Goal: Task Accomplishment & Management: Complete application form

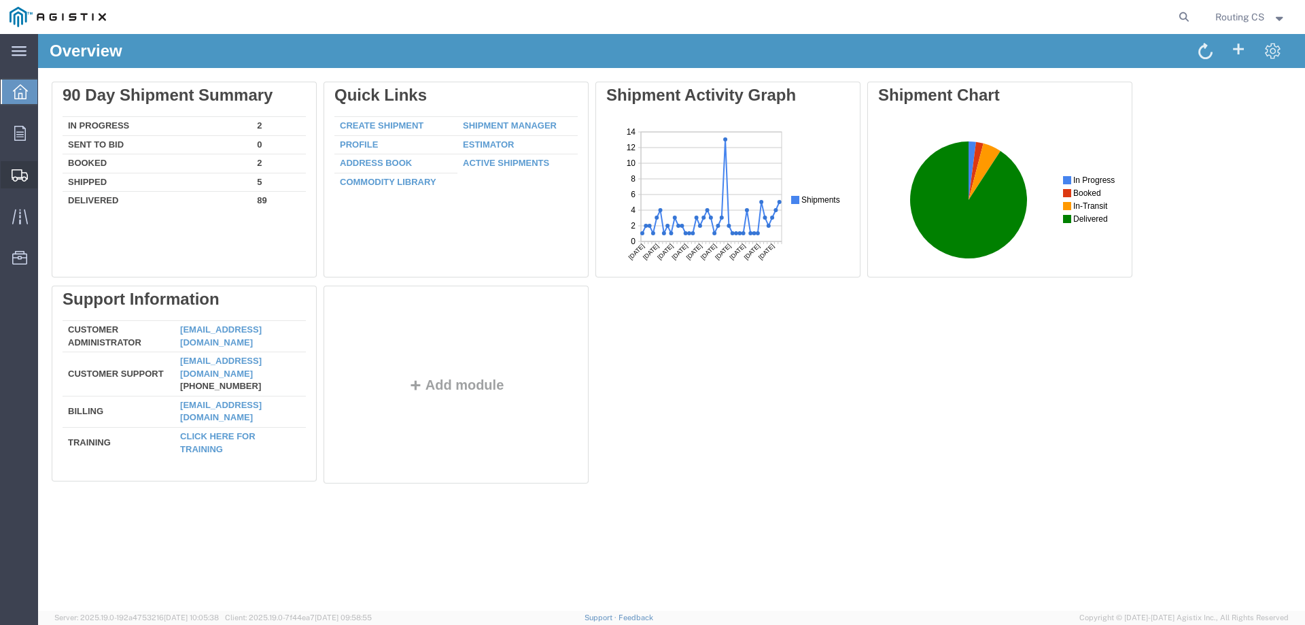
click at [0, 0] on span "Create Shipment" at bounding box center [0, 0] width 0 height 0
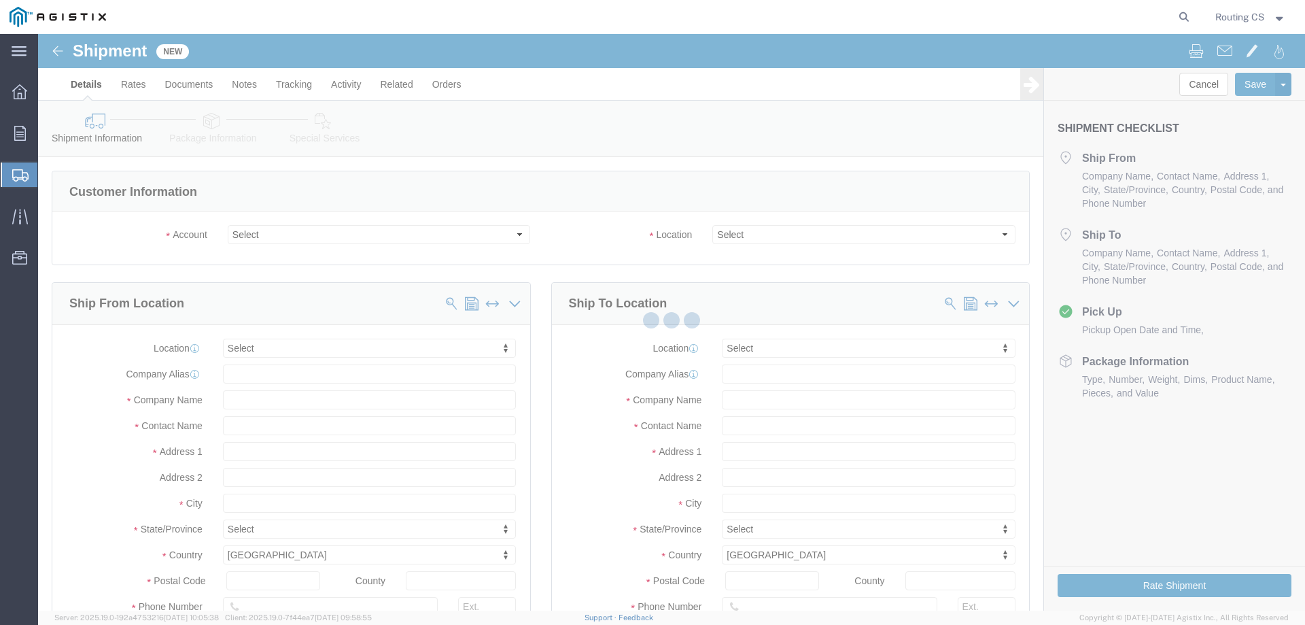
select select
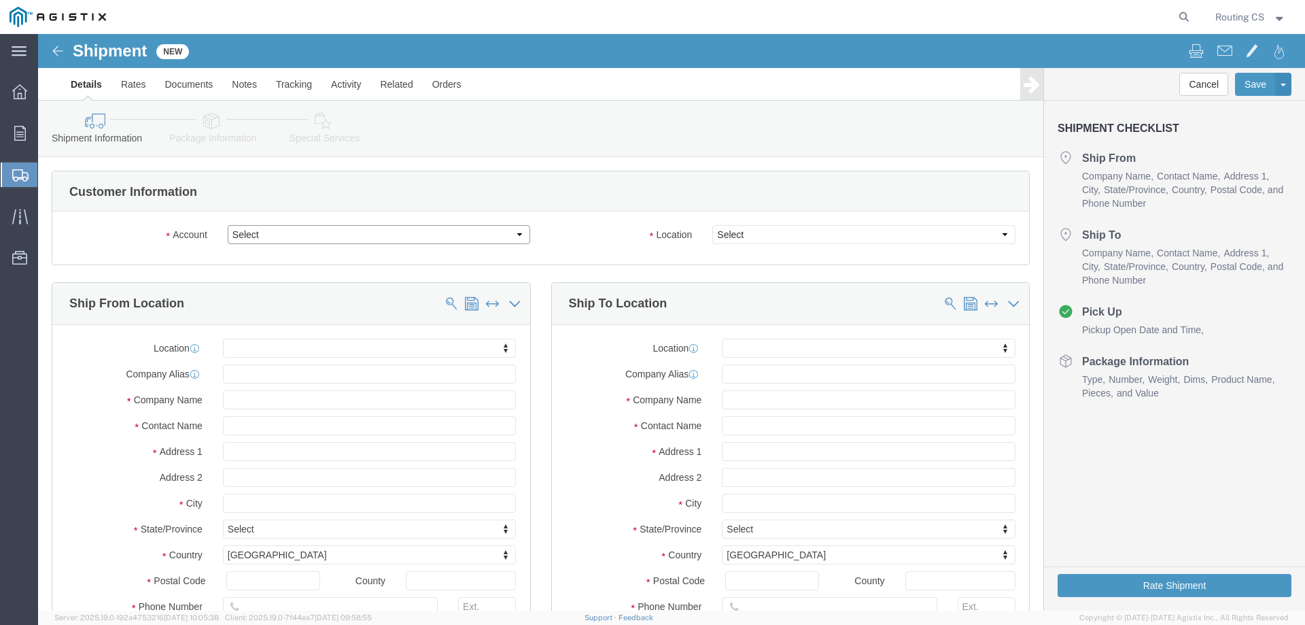
click select "Select Little Giant Ladders PG&E"
select select "9596"
click select "Select Little Giant Ladders PG&E"
select select "PURCHORD"
select select
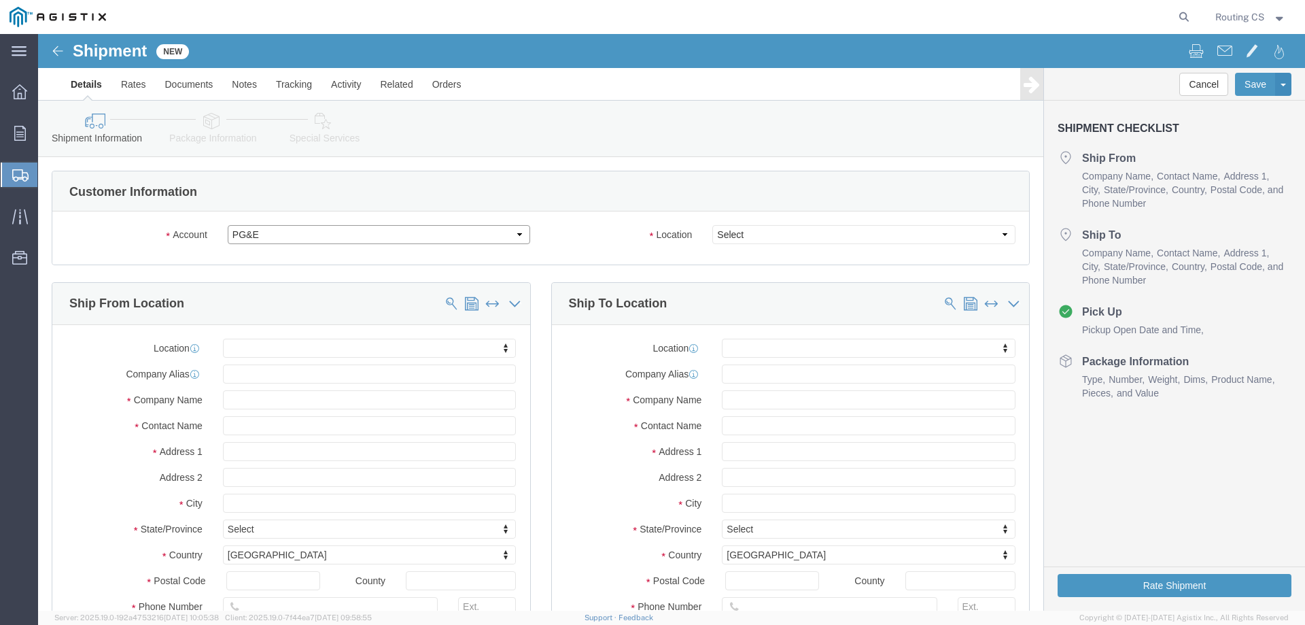
select select
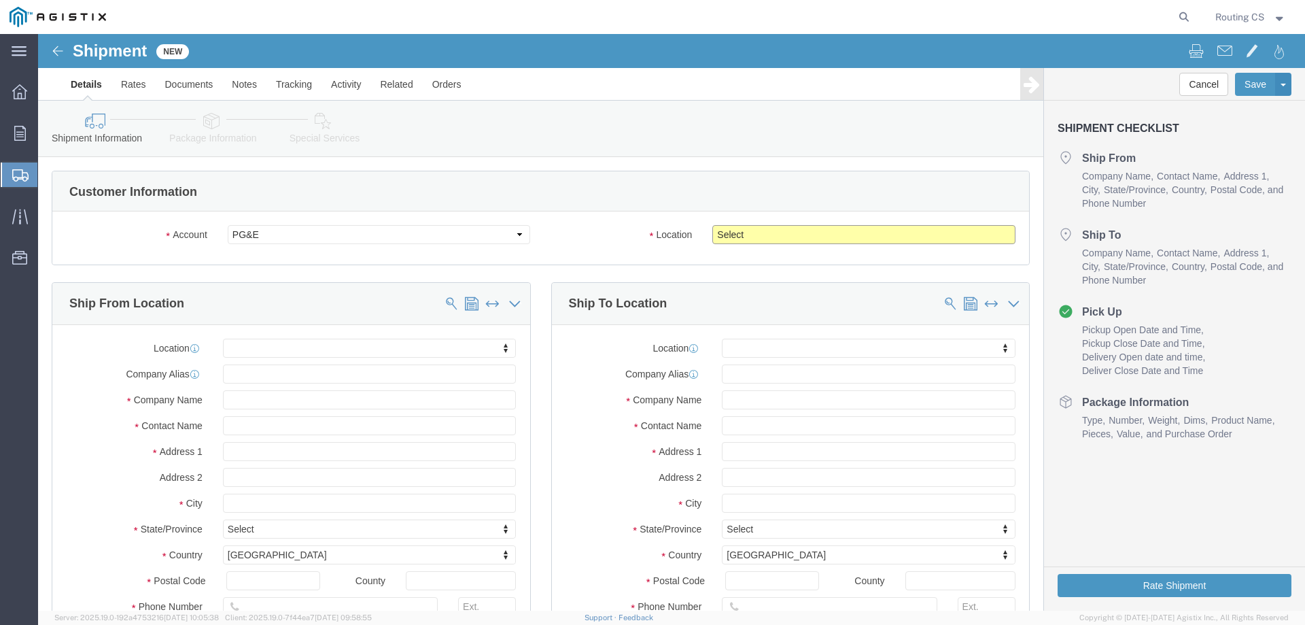
click select "Select All Others [GEOGRAPHIC_DATA] [GEOGRAPHIC_DATA] [GEOGRAPHIC_DATA] [GEOGRA…"
select select "23082"
click select "Select All Others [GEOGRAPHIC_DATA] [GEOGRAPHIC_DATA] [GEOGRAPHIC_DATA] [GEOGRA…"
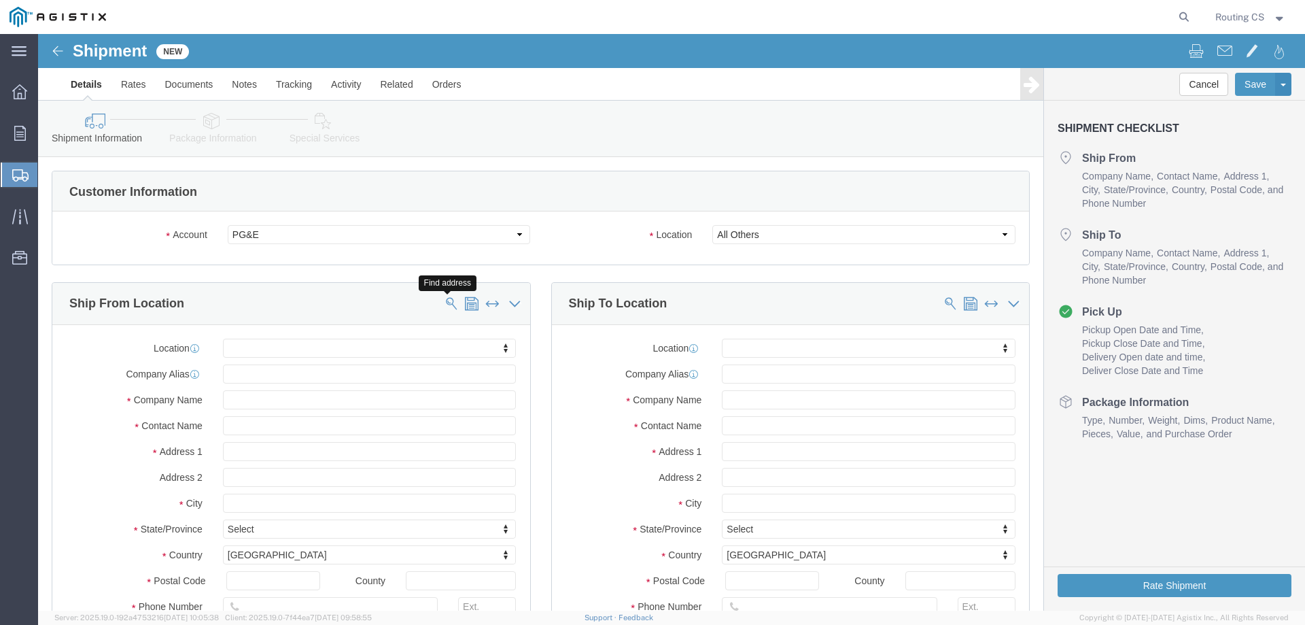
click span
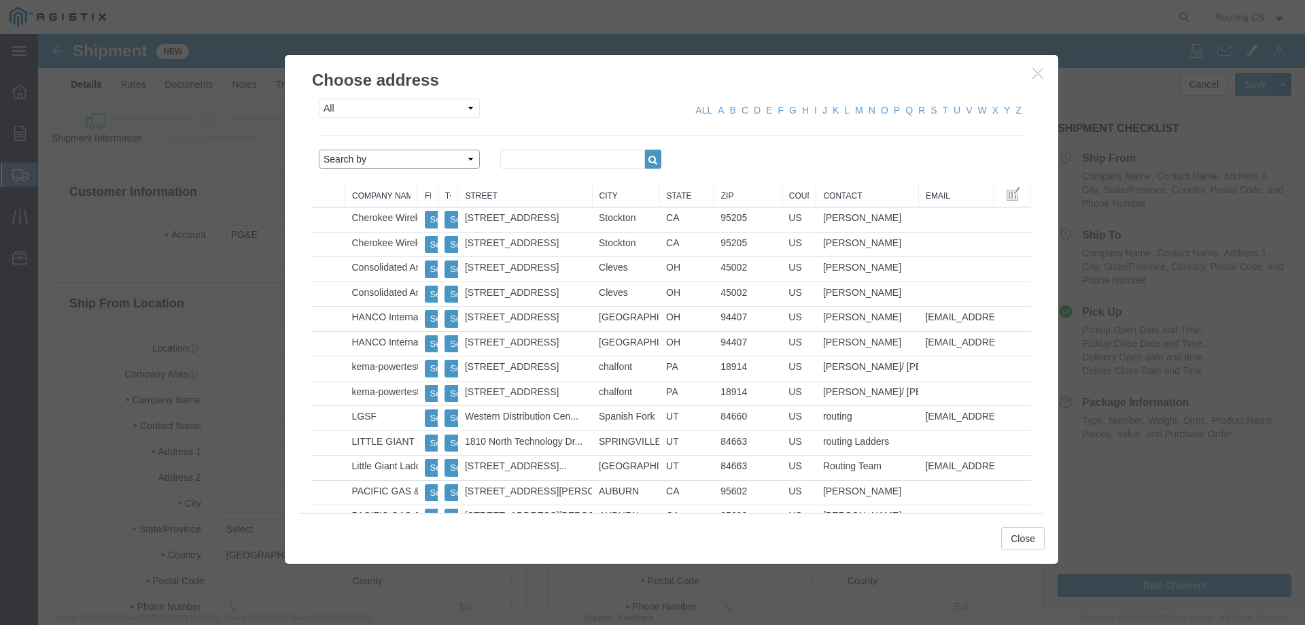
drag, startPoint x: 363, startPoint y: 126, endPoint x: 362, endPoint y: 134, distance: 8.2
click select "Search by Address Book Name City Company Name Contact Name Country CustomerAlia…"
select select "zip"
click select "Search by Address Book Name City Company Name Contact Name Country CustomerAlia…"
click input "text"
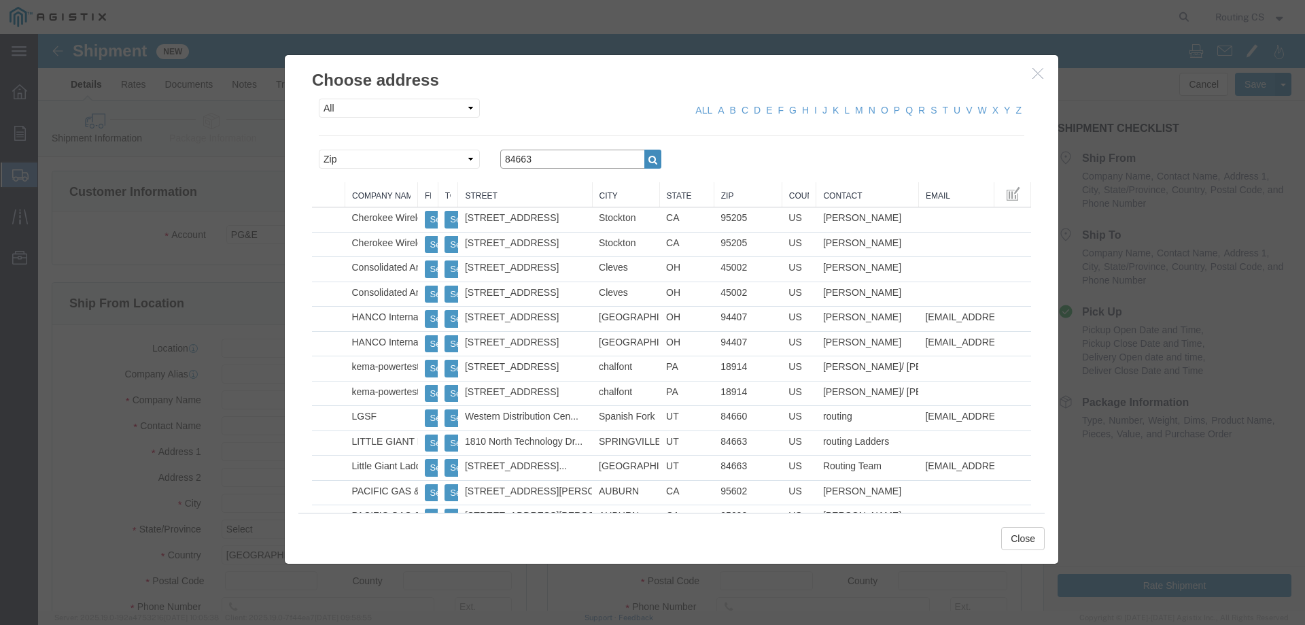
type input "84663"
click icon "button"
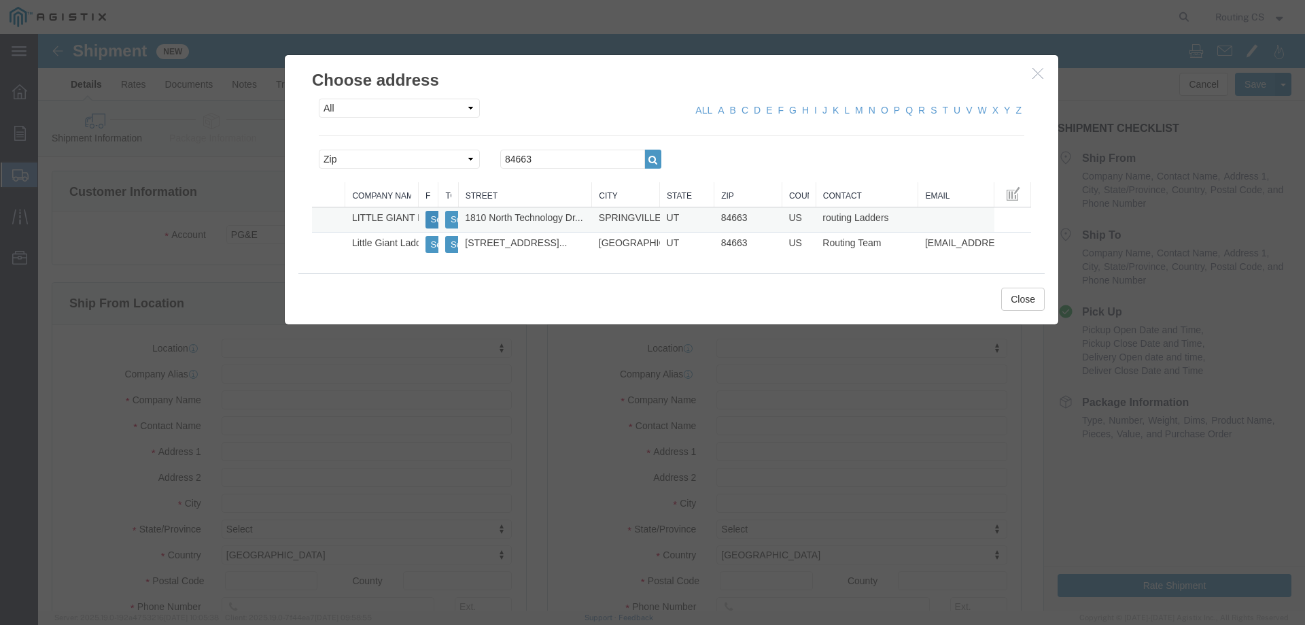
click button "Select"
select select
type input "[STREET_ADDRESS]"
type input "84663"
type input "[PHONE_NUMBER]"
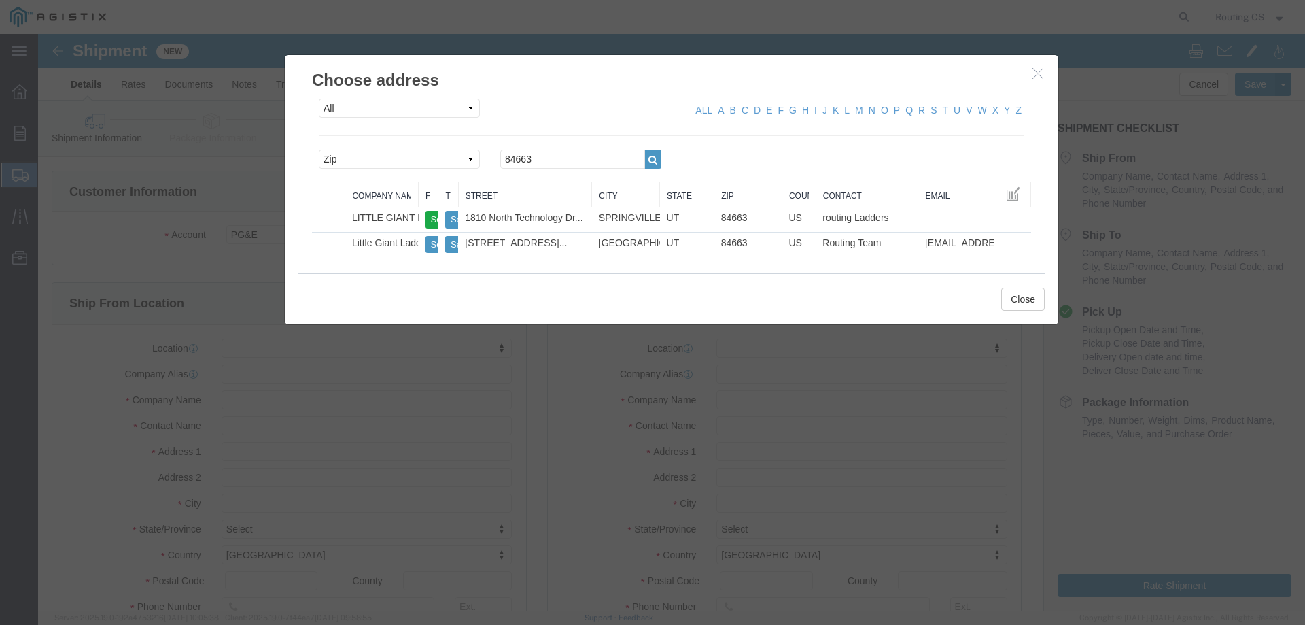
type input "LITTLE GIANT LADDER SYSTEMS LLC"
type input "routing Ladders"
type input "SPRINGVILLE"
select select "UT"
drag, startPoint x: 476, startPoint y: 128, endPoint x: 416, endPoint y: 129, distance: 59.8
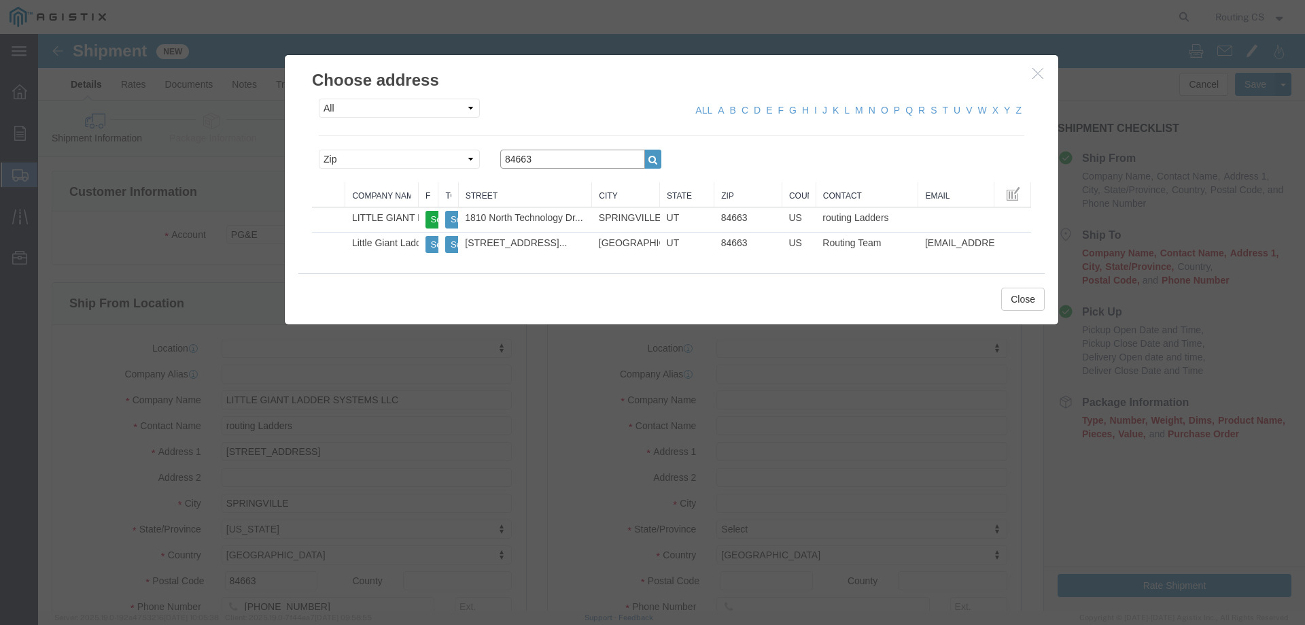
click div "Search by Address Book Name City Company Name Contact Name Country CustomerAlia…"
type input "95616"
click icon "button"
click button "Select"
select select
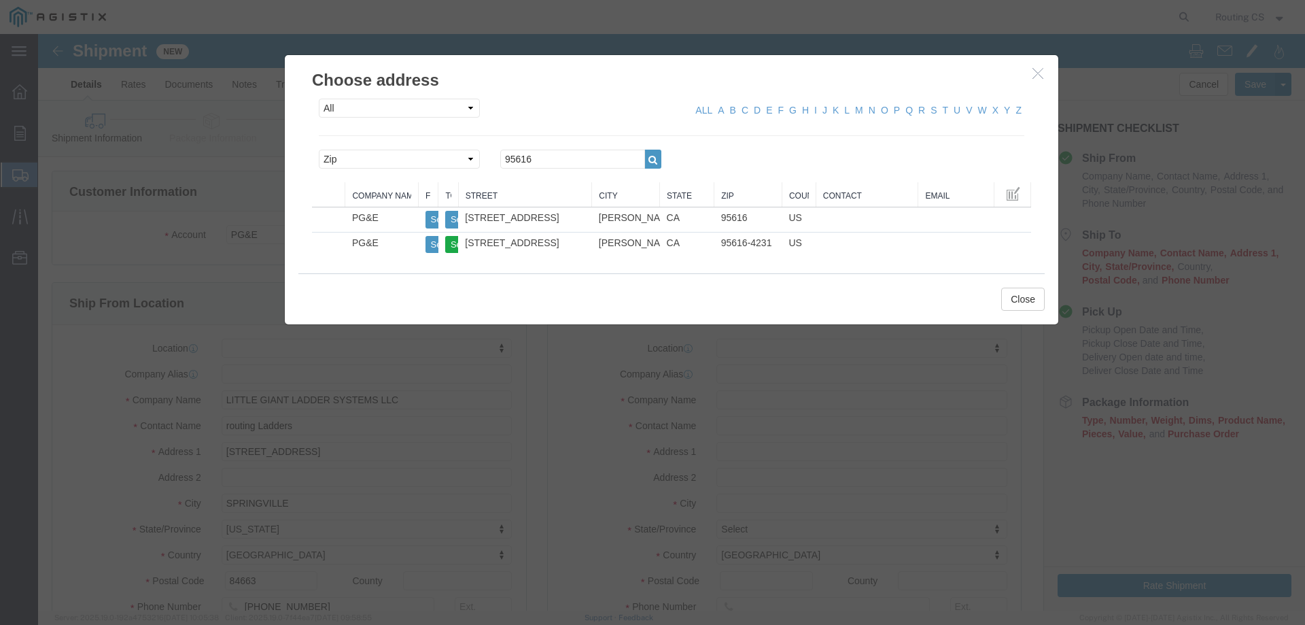
type input "[STREET_ADDRESS]"
type input "95616-4231"
type input "PG&E"
type input "[PERSON_NAME]"
select select "CA"
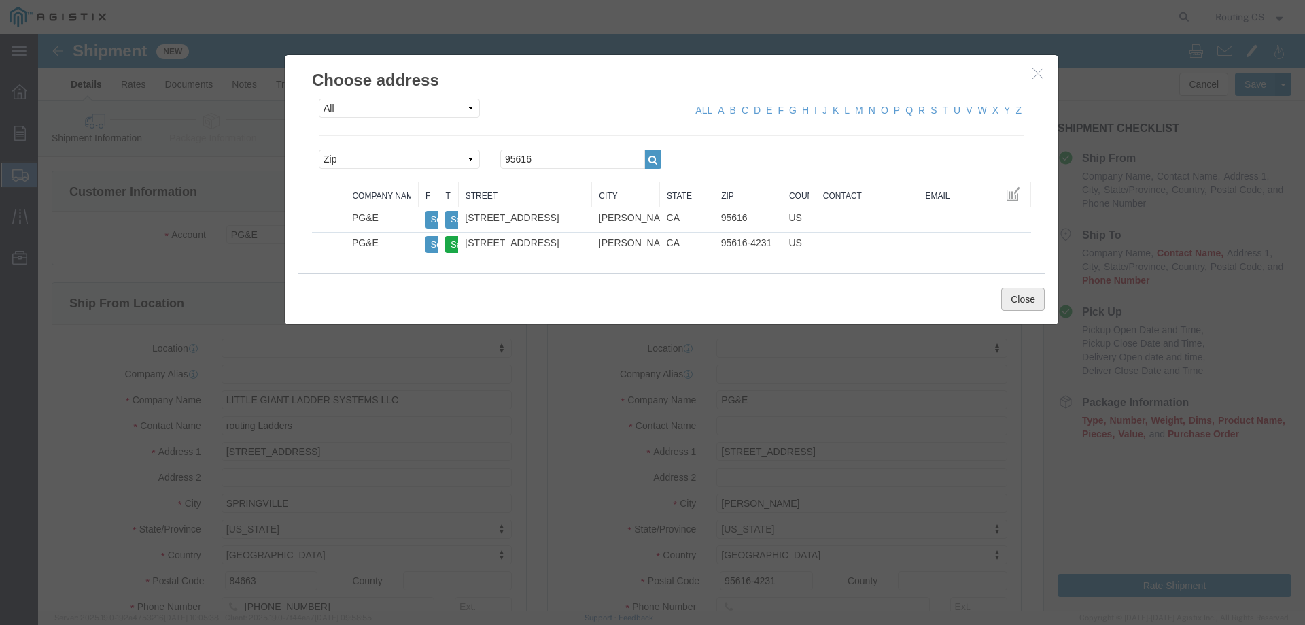
click button "Close"
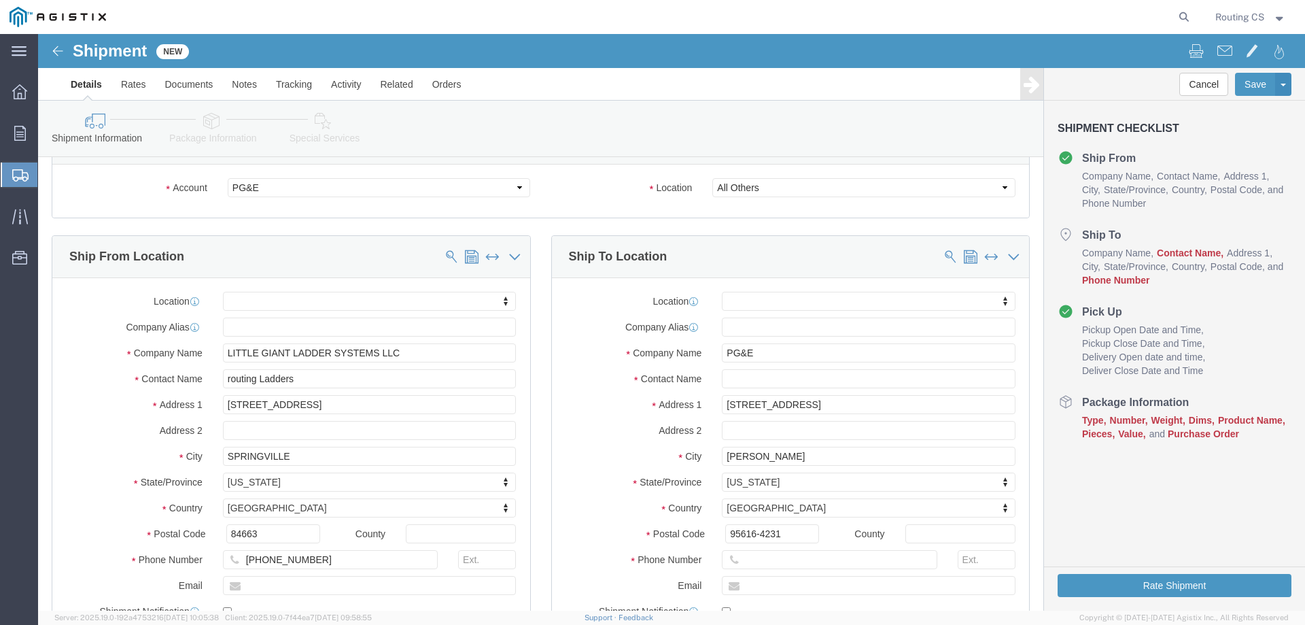
scroll to position [68, 0]
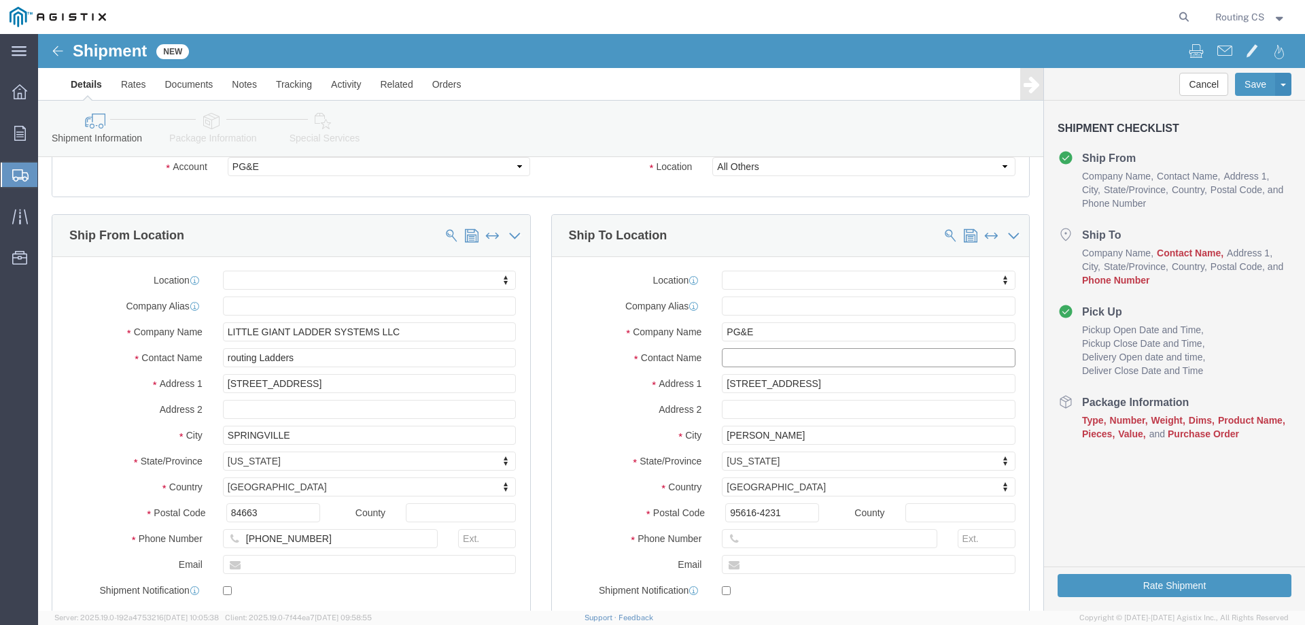
click input "text"
paste input "[PERSON_NAME]"
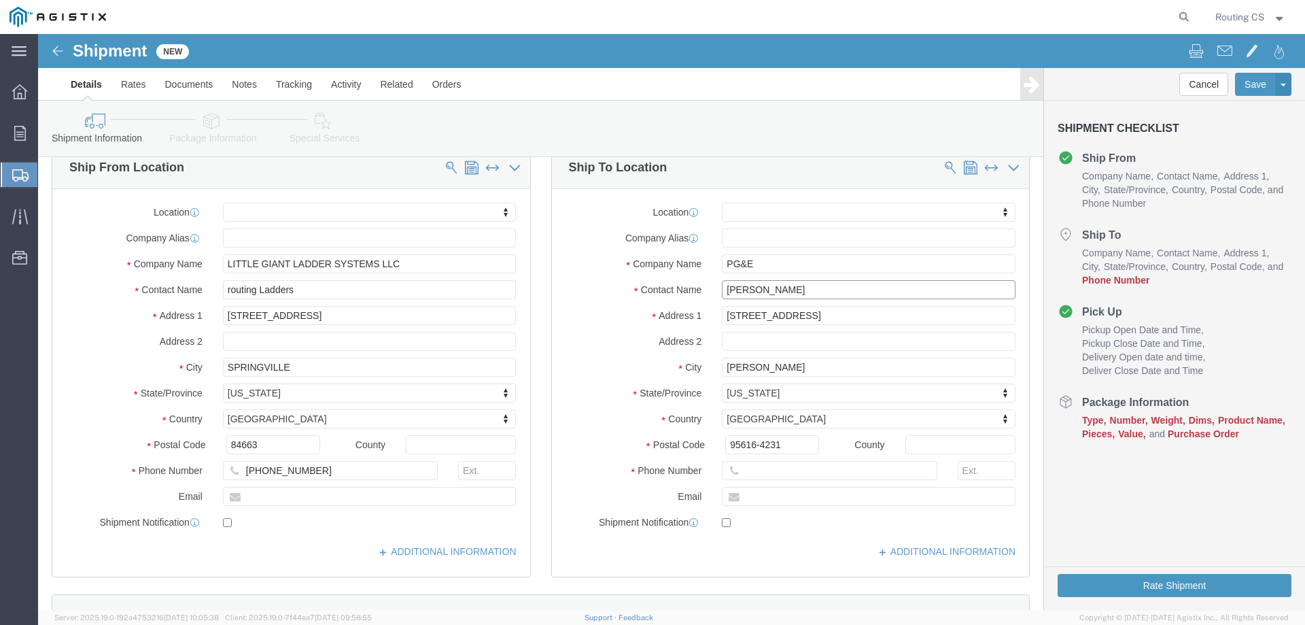
scroll to position [204, 0]
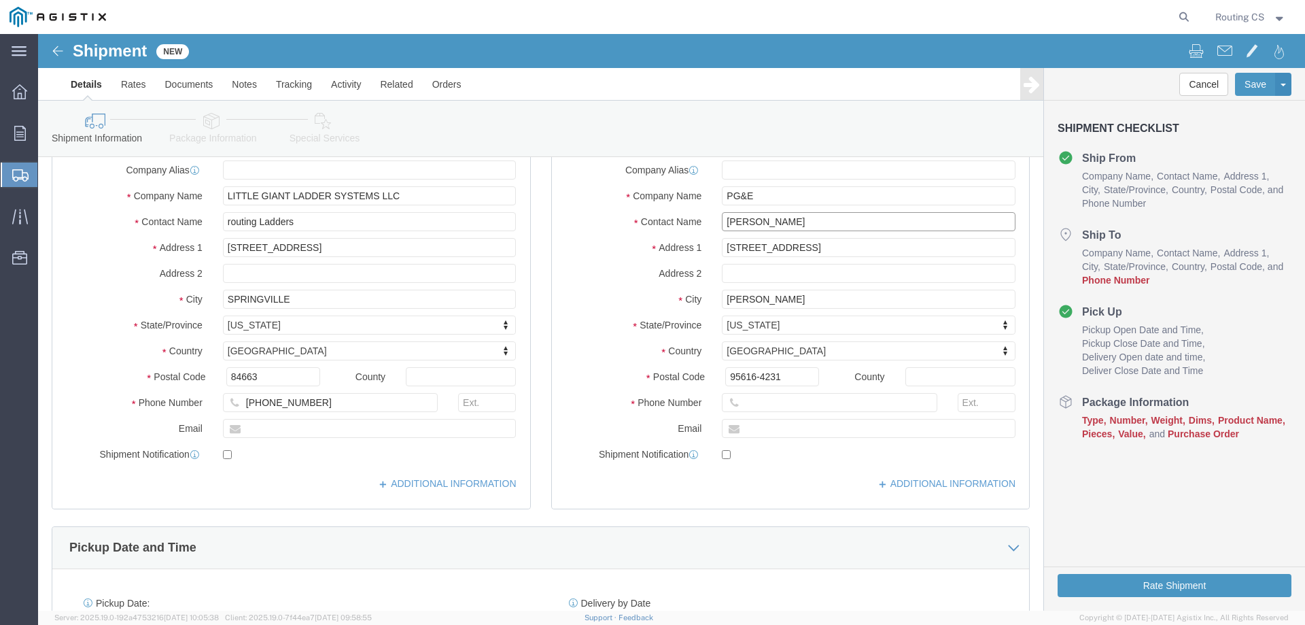
type input "[PERSON_NAME]"
click input "text"
paste input "530.906.9523"
click input "530.906.9523"
click input "530-906.9523"
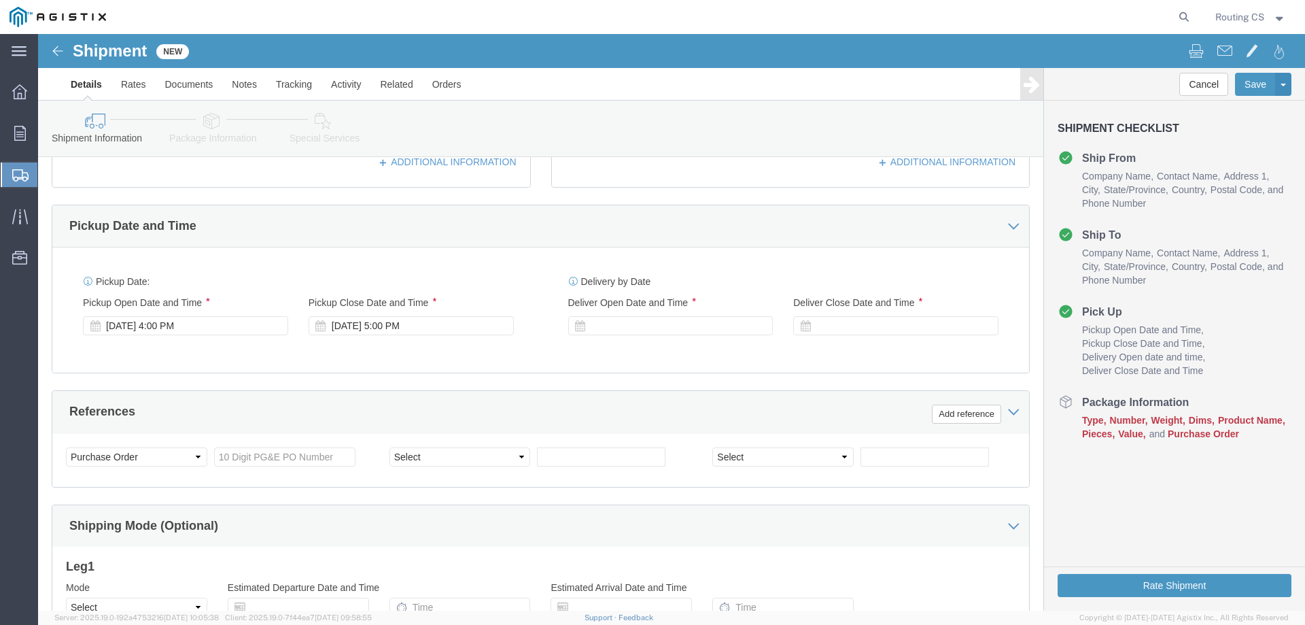
scroll to position [544, 0]
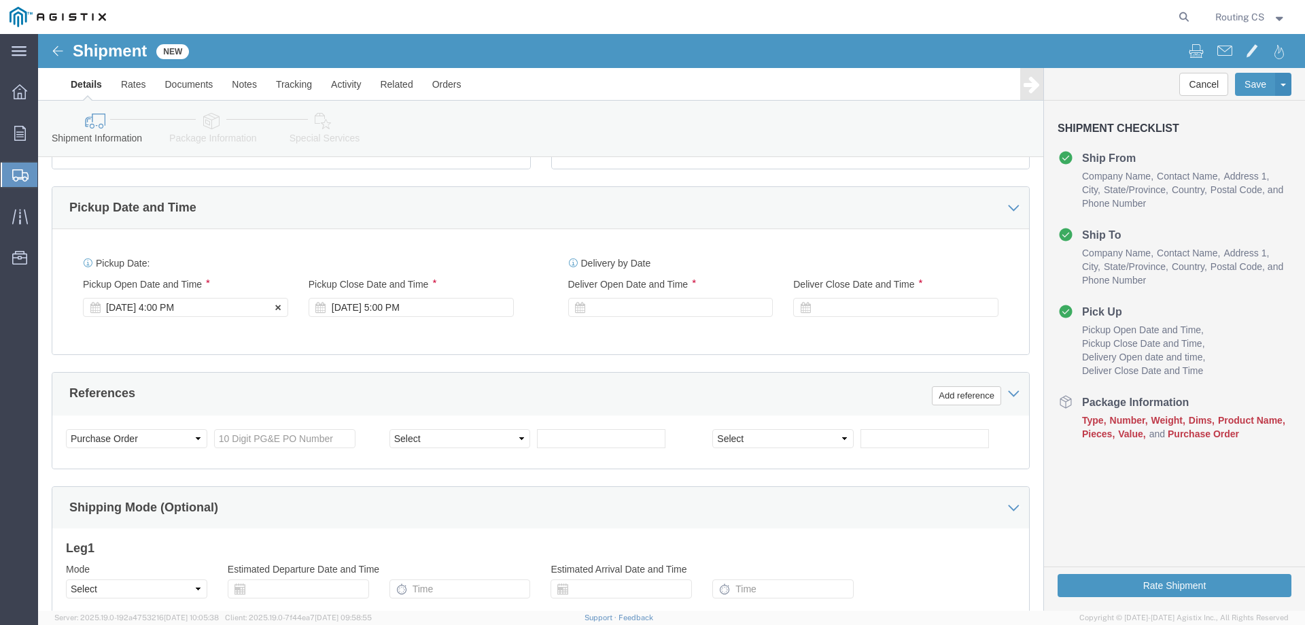
type input "[PHONE_NUMBER]"
click div "[DATE] 4:00 PM"
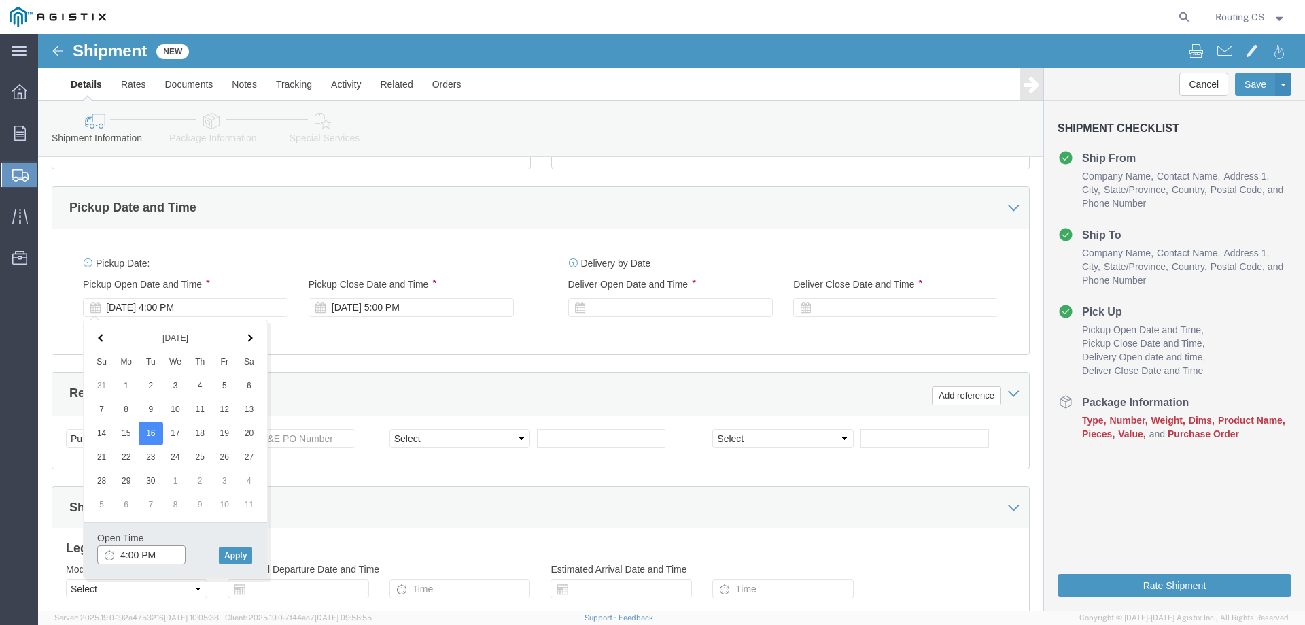
click input "4:00 PM"
click input "8:00 PM"
type input "8:00 AM"
click button "Apply"
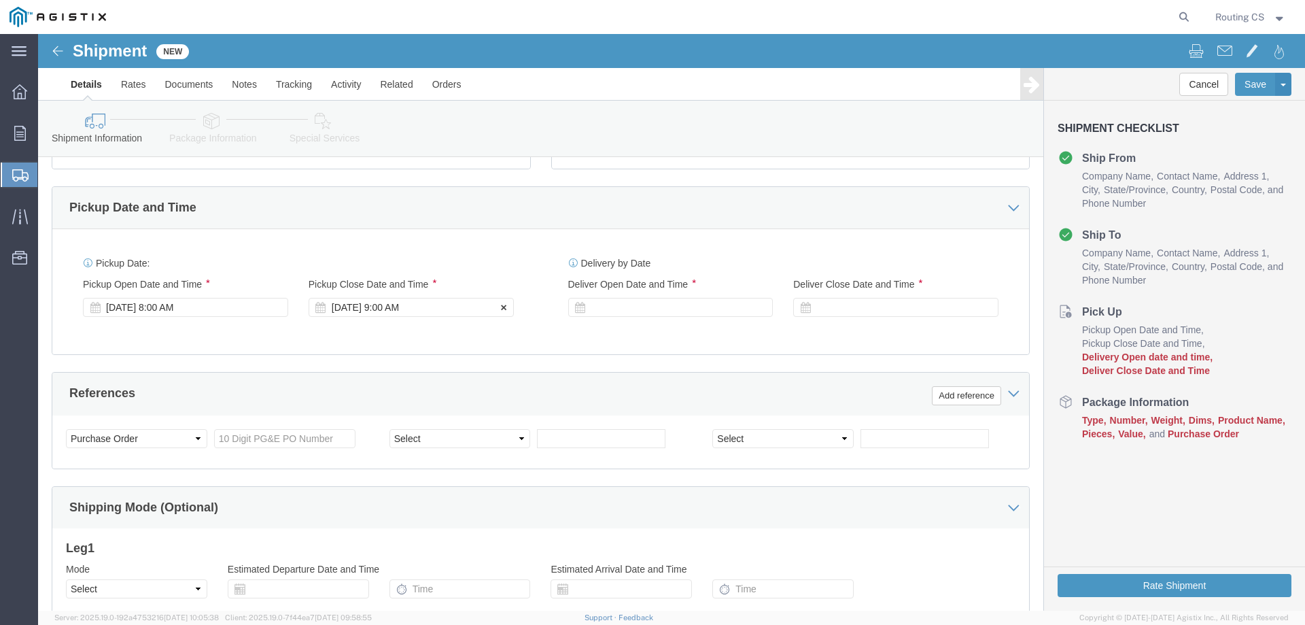
click div "[DATE] 9:00 AM"
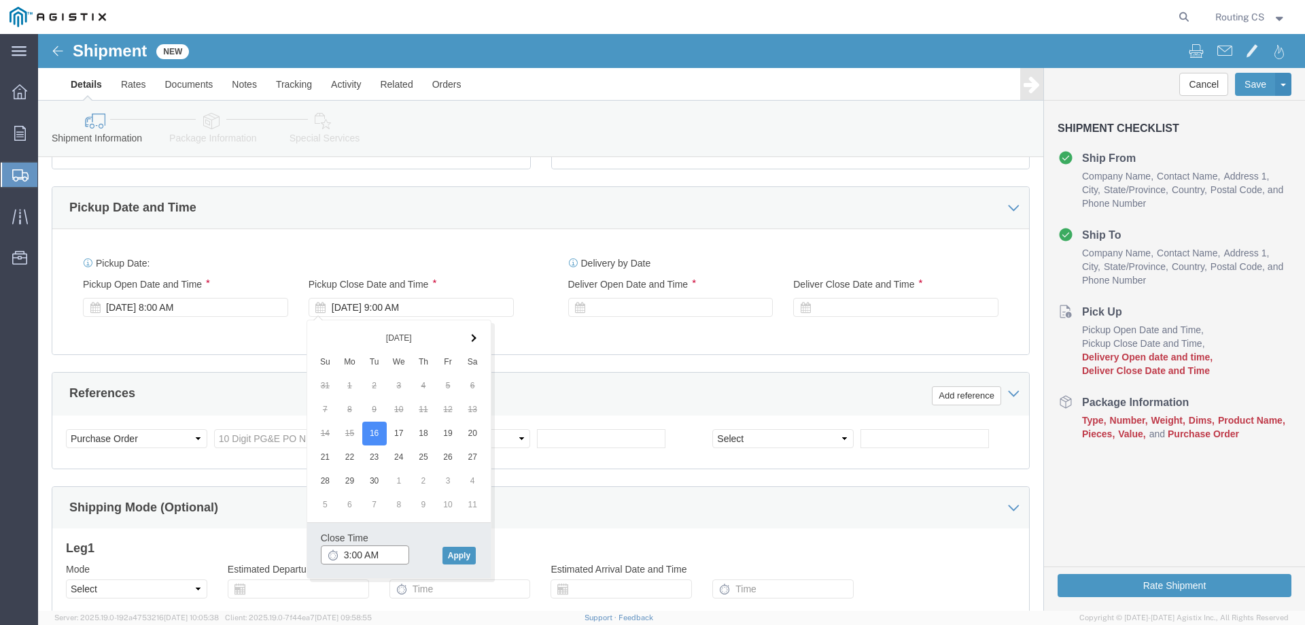
click input "3:00 AM"
type input "3:00 PM"
drag, startPoint x: 415, startPoint y: 521, endPoint x: 413, endPoint y: 500, distance: 20.4
click button "Apply"
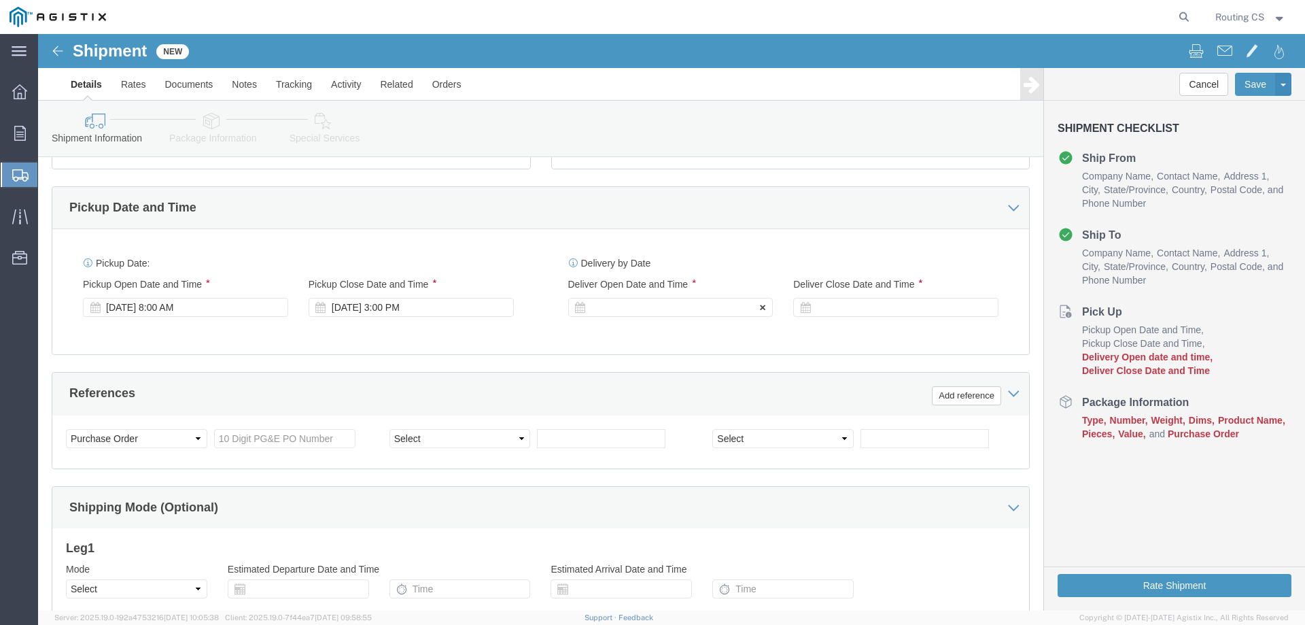
click div
click input "4:00 PM"
click input "8:00 PM"
type input "8:00 AM"
drag, startPoint x: 679, startPoint y: 525, endPoint x: 693, endPoint y: 484, distance: 43.0
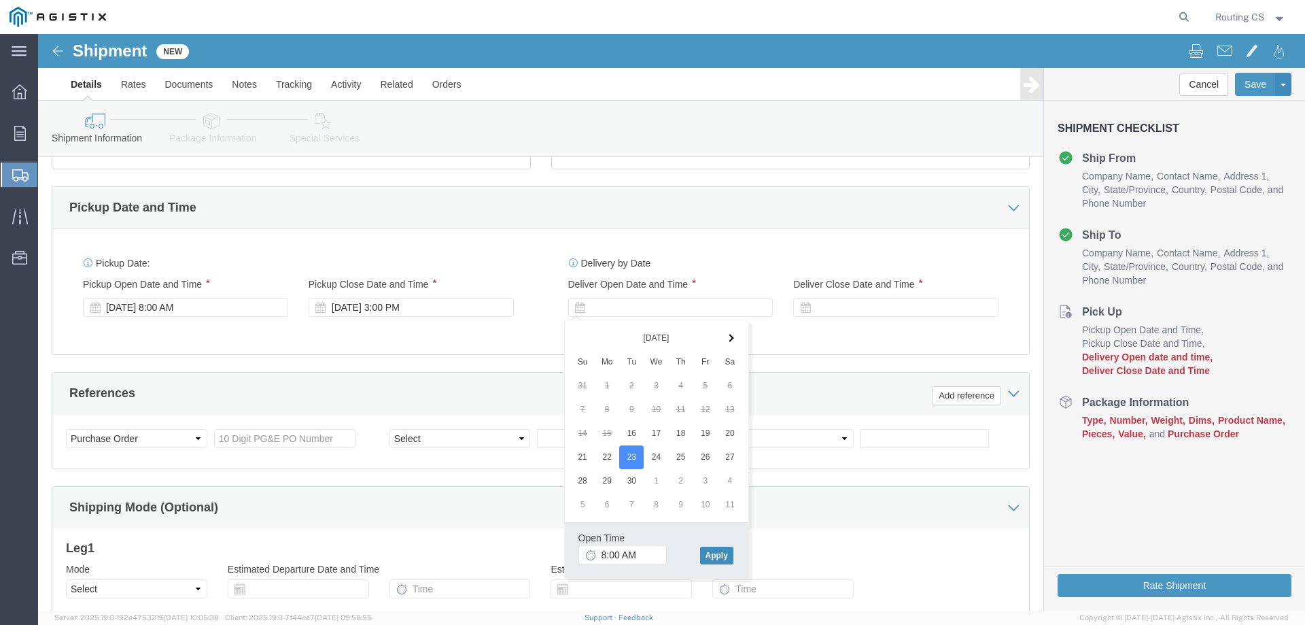
click button "Apply"
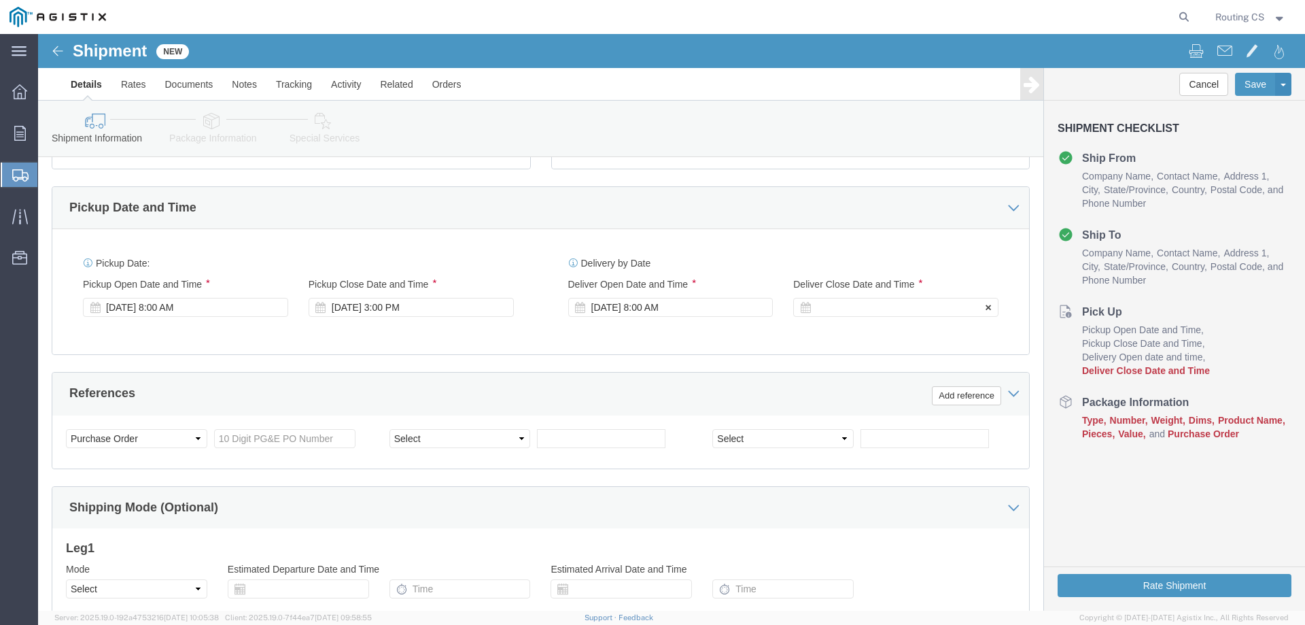
click div
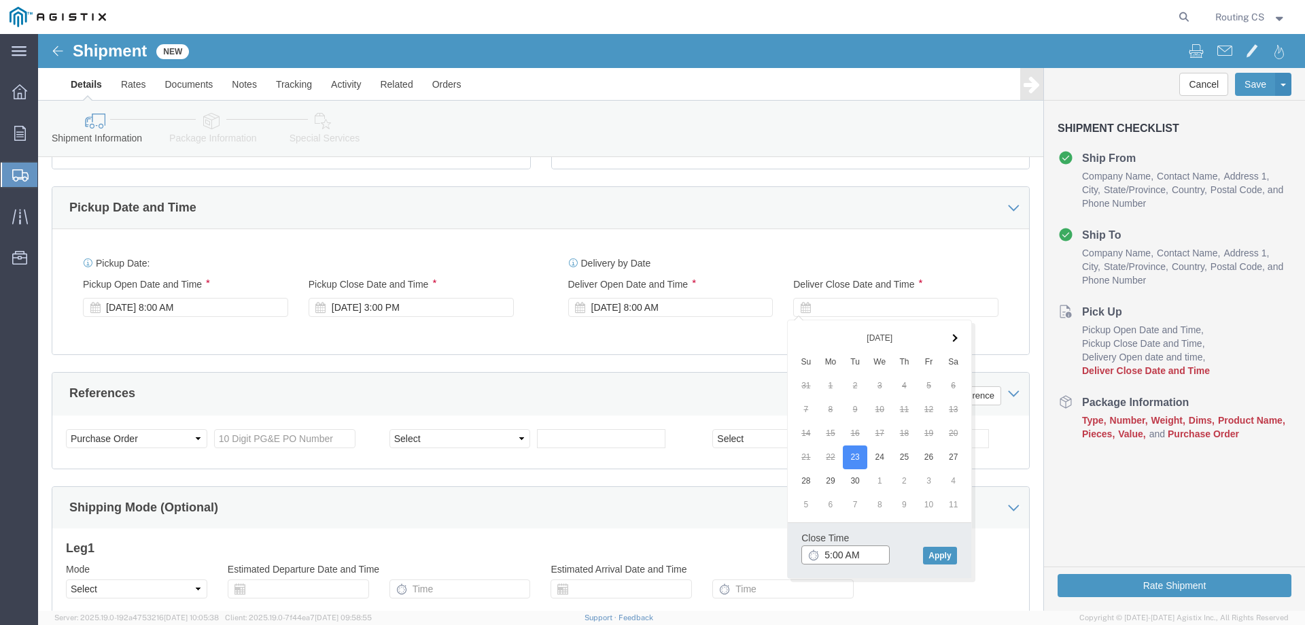
click input "5:00 AM"
type input "5:00 PM"
click button "Apply"
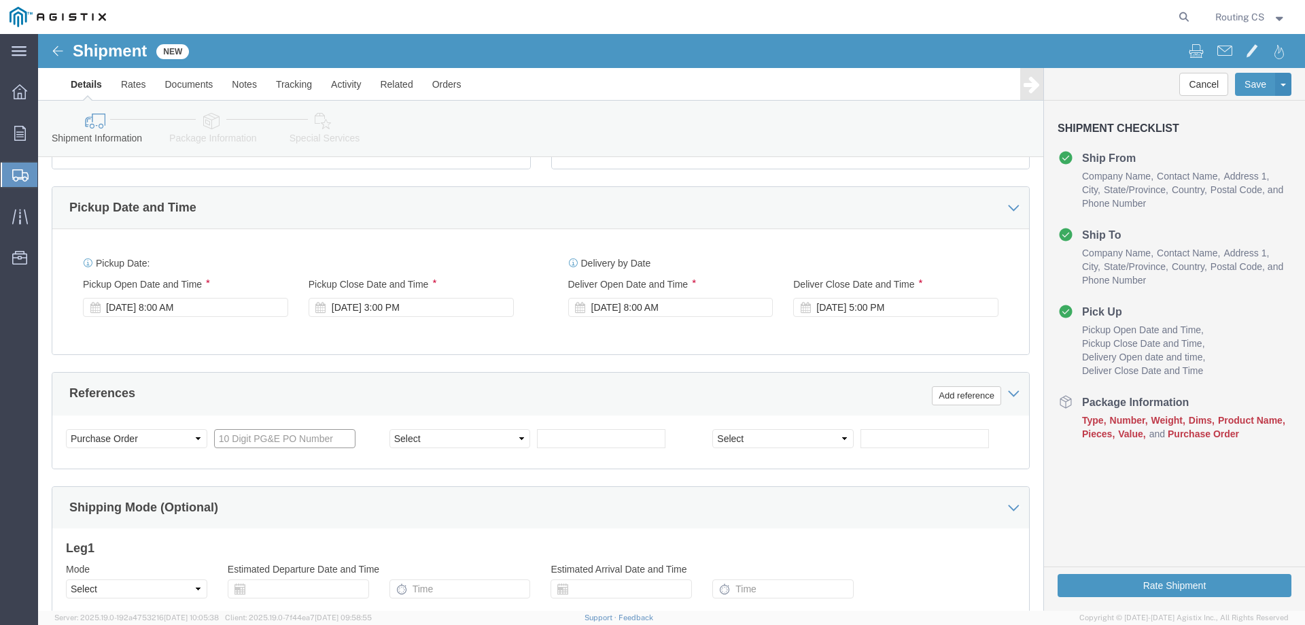
click input "text"
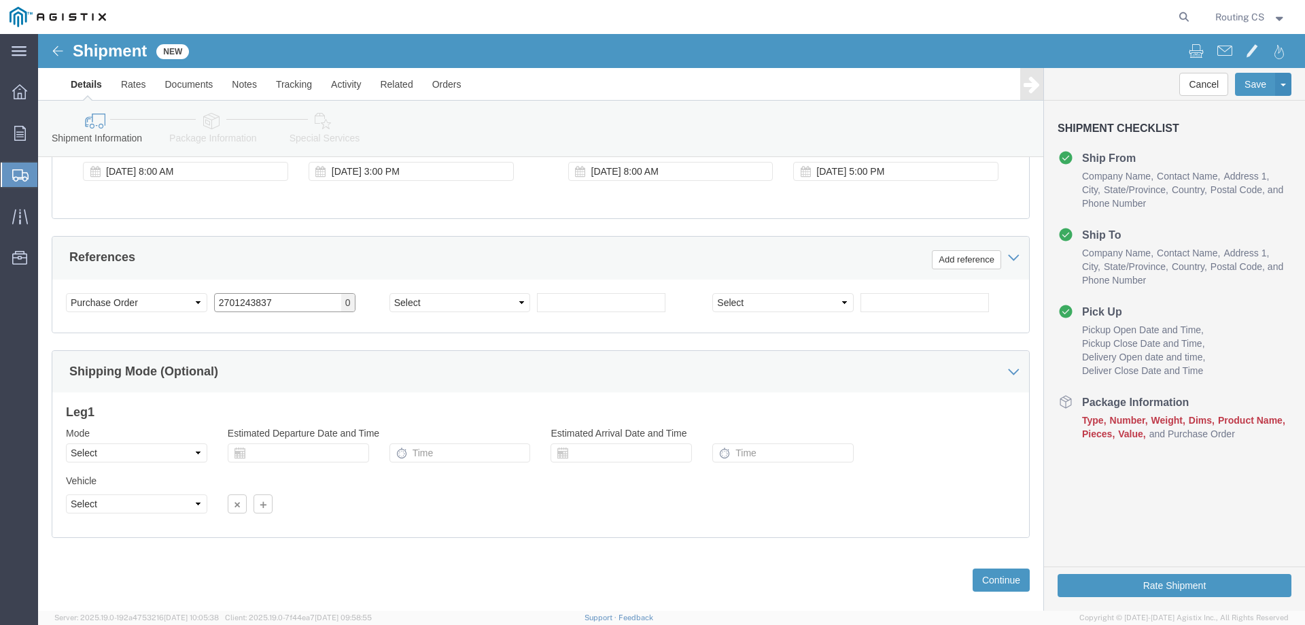
type input "2701243837"
click select "Select Air Less than Truckload Multi-Leg Ocean Freight Rail Small Parcel Truckl…"
select select "LTL"
click select "Select Air Less than Truckload Multi-Leg Ocean Freight Rail Small Parcel Truckl…"
drag, startPoint x: 116, startPoint y: 504, endPoint x: 77, endPoint y: 474, distance: 49.5
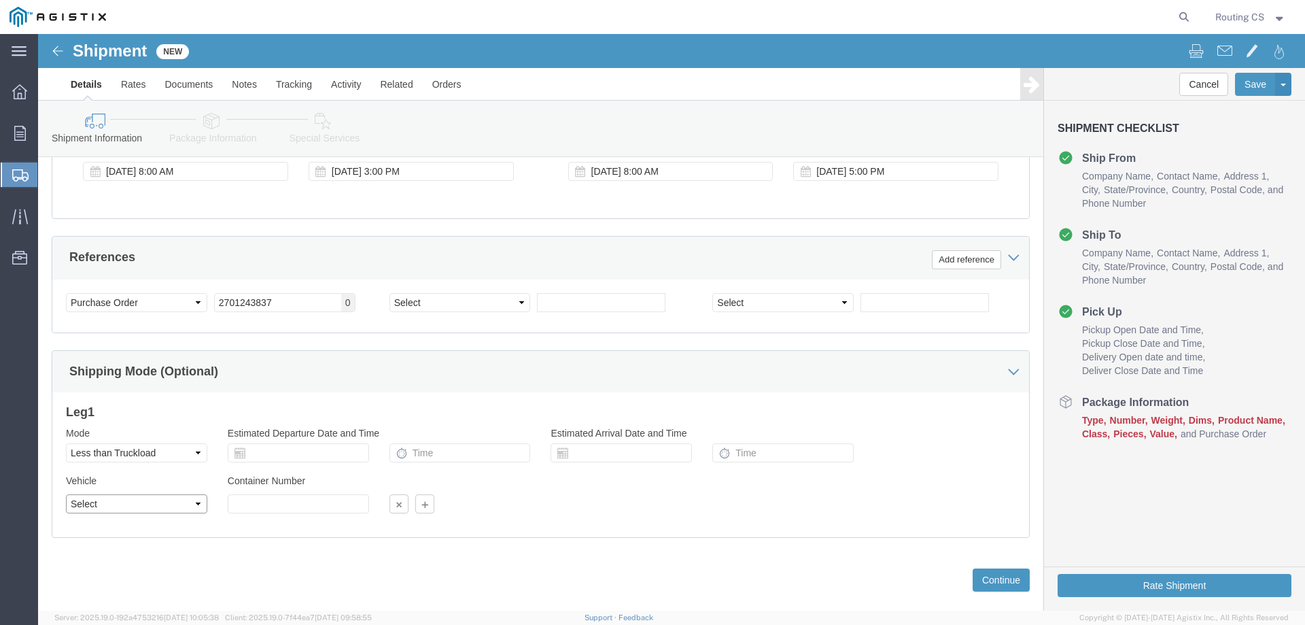
click select "Select Straight Truck"
select select "STTR"
click select "Select Straight Truck"
click button "Continue"
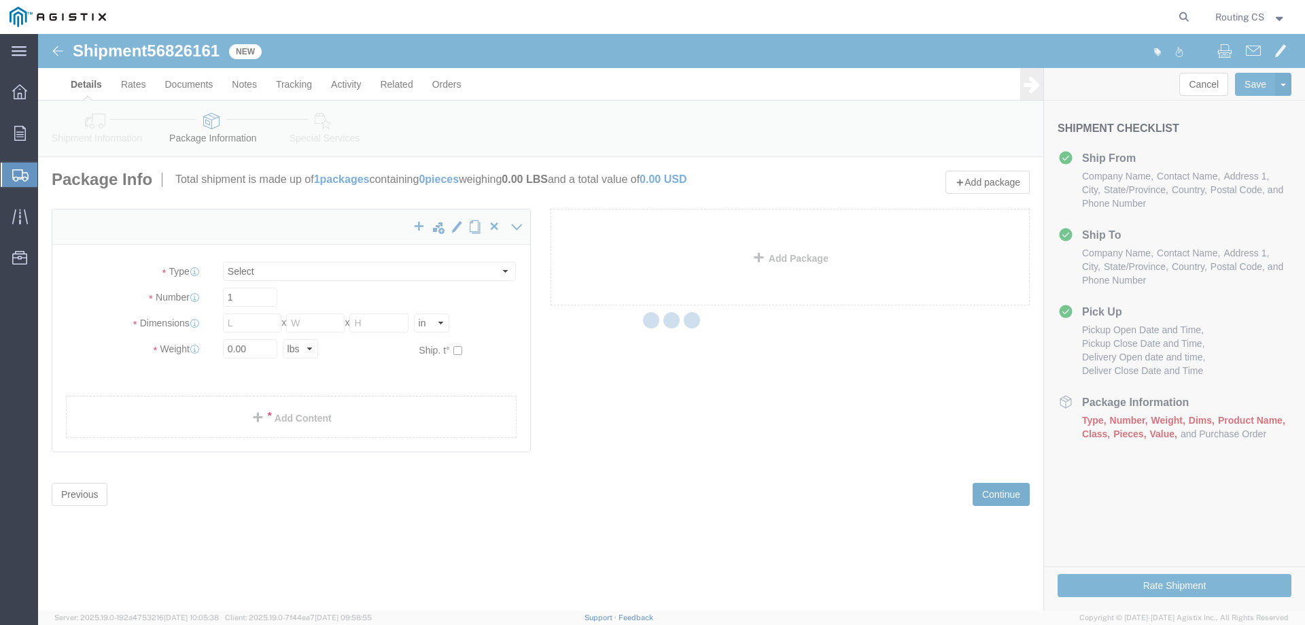
select select "CBOX"
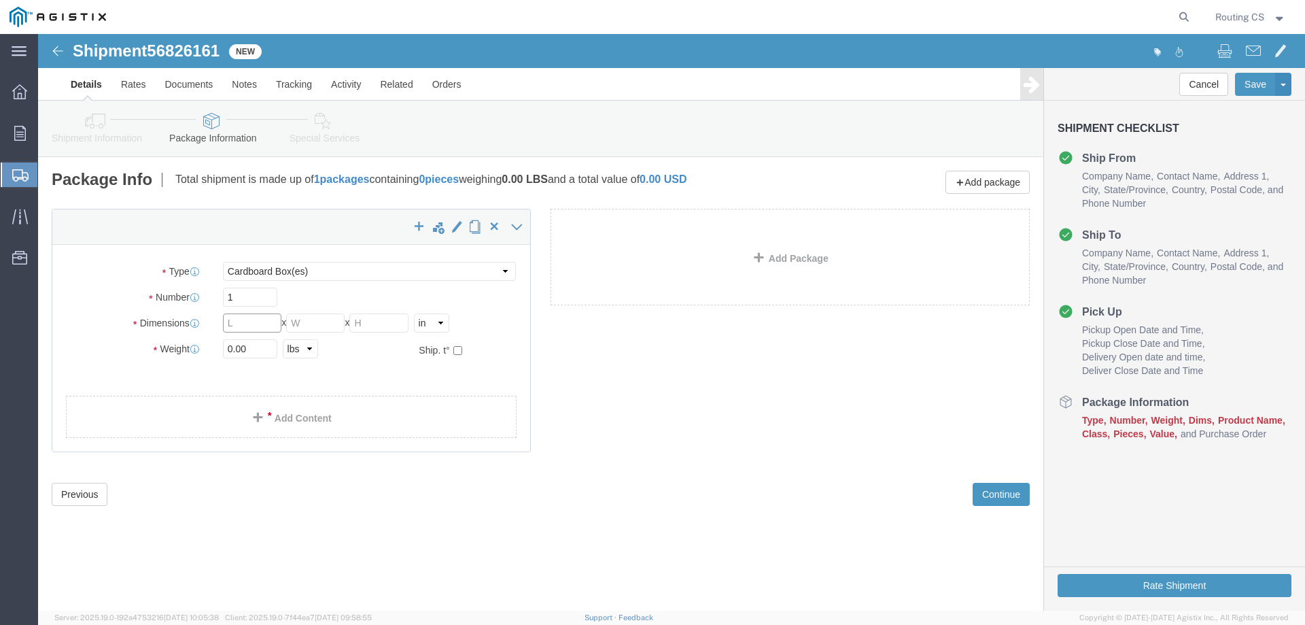
click input "text"
type input "176"
type input "19"
type input "7"
drag, startPoint x: 194, startPoint y: 313, endPoint x: 186, endPoint y: 316, distance: 8.6
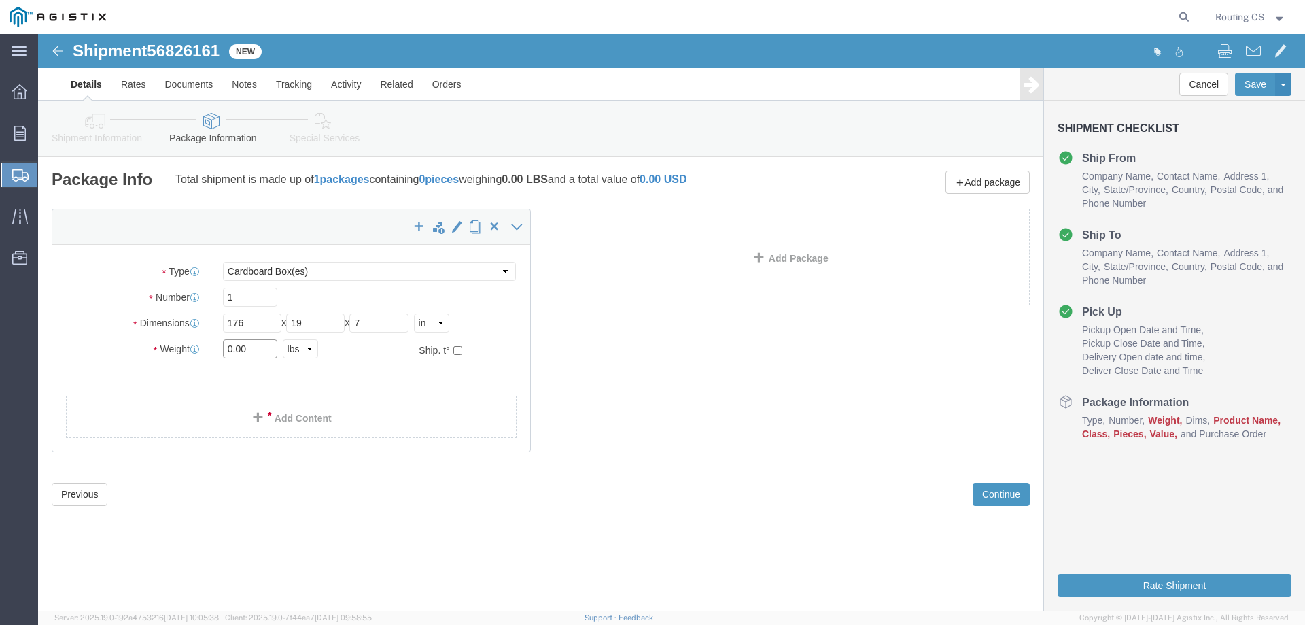
click input "0.00"
type input "58.00"
click span
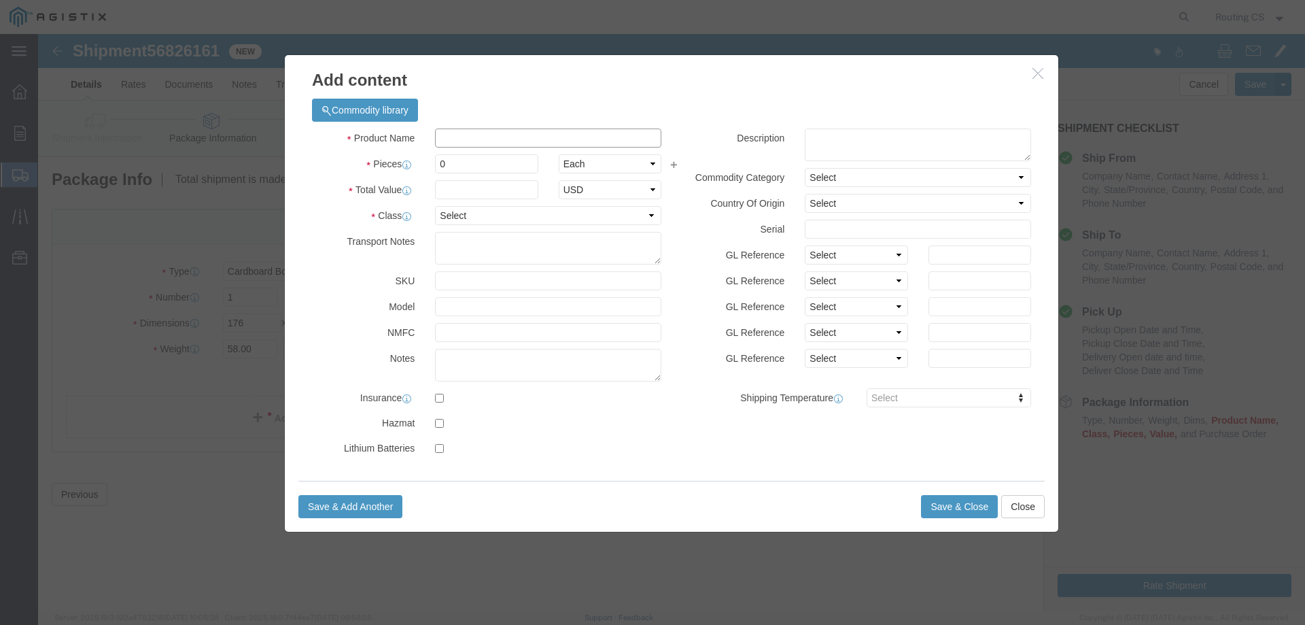
click input "text"
type input "Ladder"
drag, startPoint x: 426, startPoint y: 133, endPoint x: 371, endPoint y: 135, distance: 55.1
click div "Pieces Number of pieces inside all the packages 0 Select Bag Barrels 100Board F…"
type input "1"
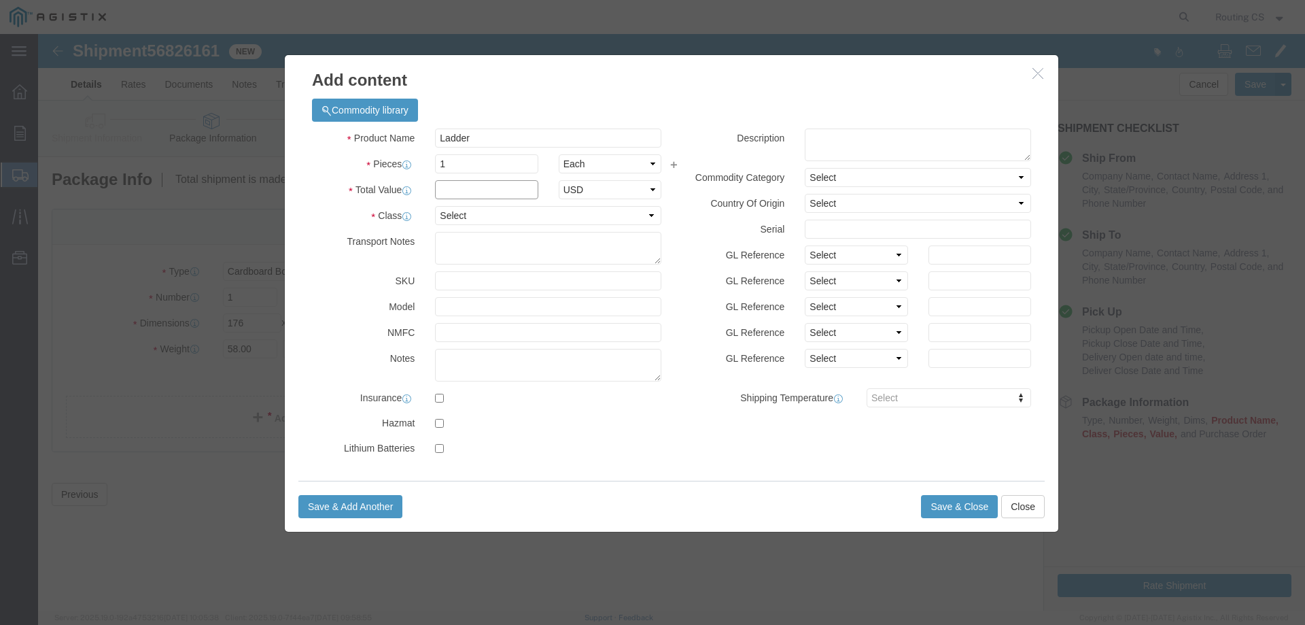
click input "text"
type input "470"
click select "Select 50 55 60 65 70 85 92.5 100 125 175 250 300 400"
select select "250"
click select "Select 50 55 60 65 70 85 92.5 100 125 175 250 300 400"
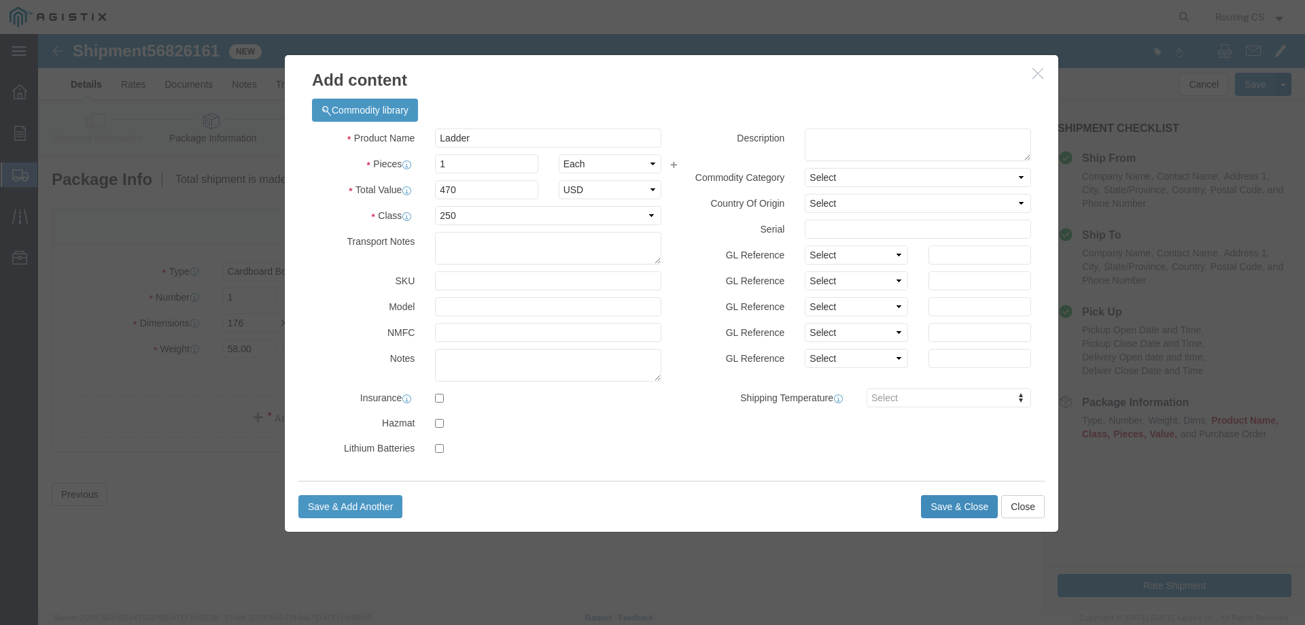
click button "Save & Close"
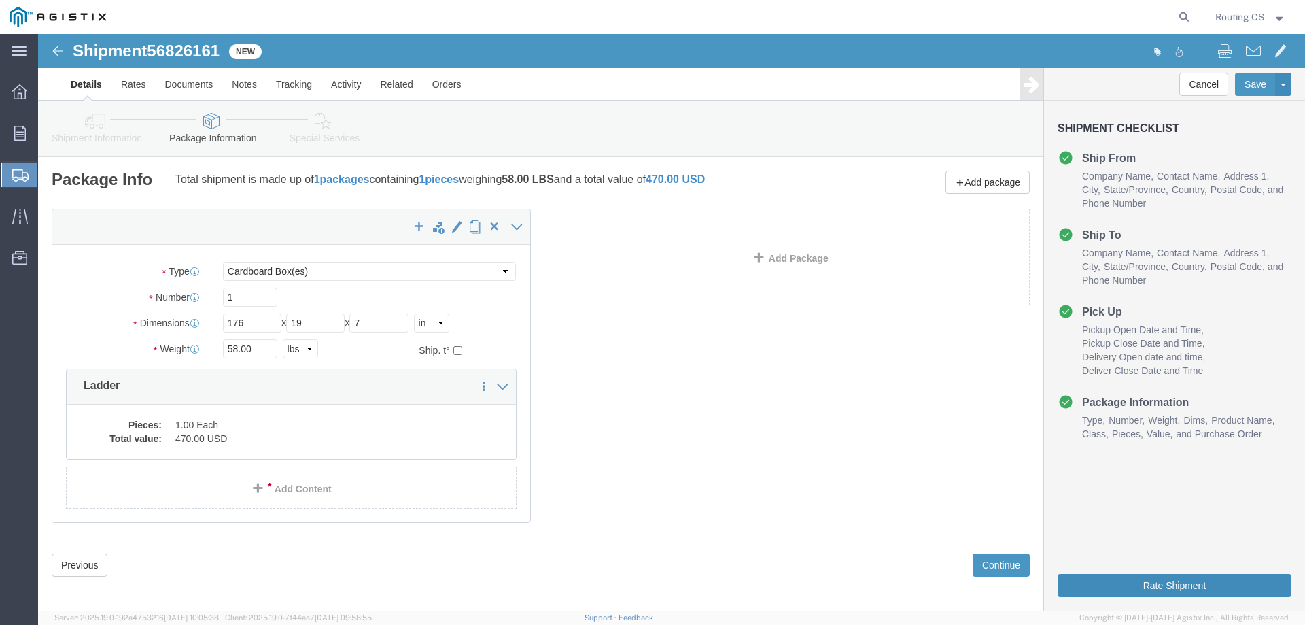
click button "Rate Shipment"
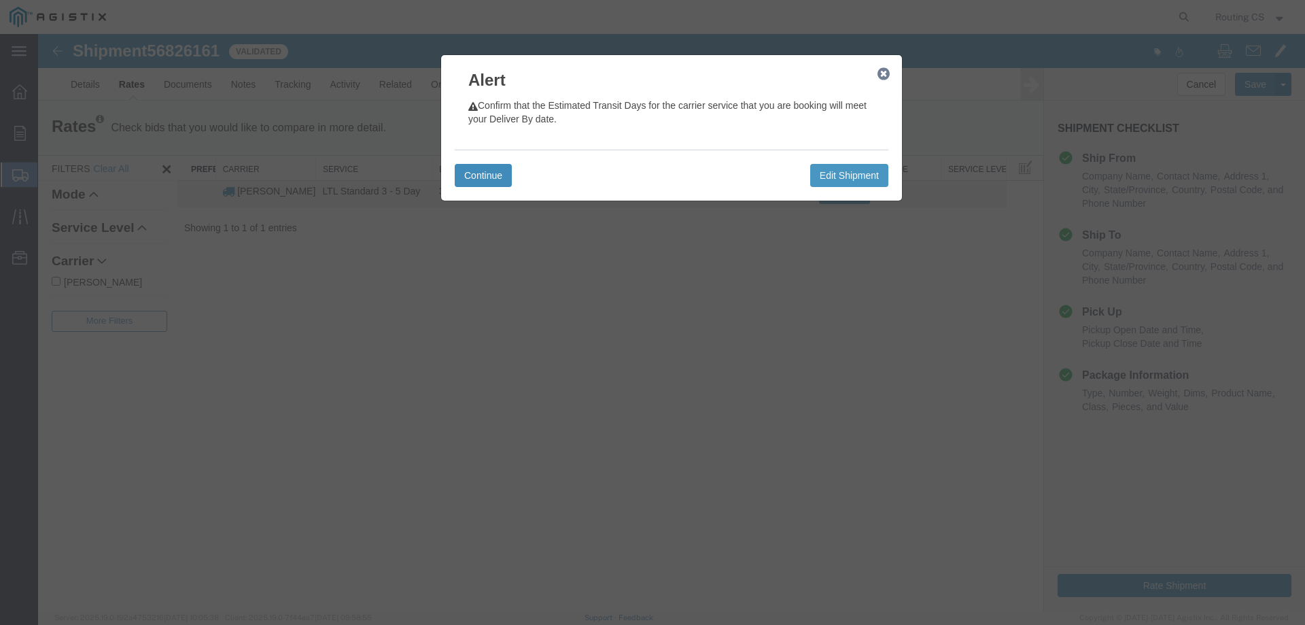
click at [470, 172] on button "Continue" at bounding box center [483, 175] width 57 height 23
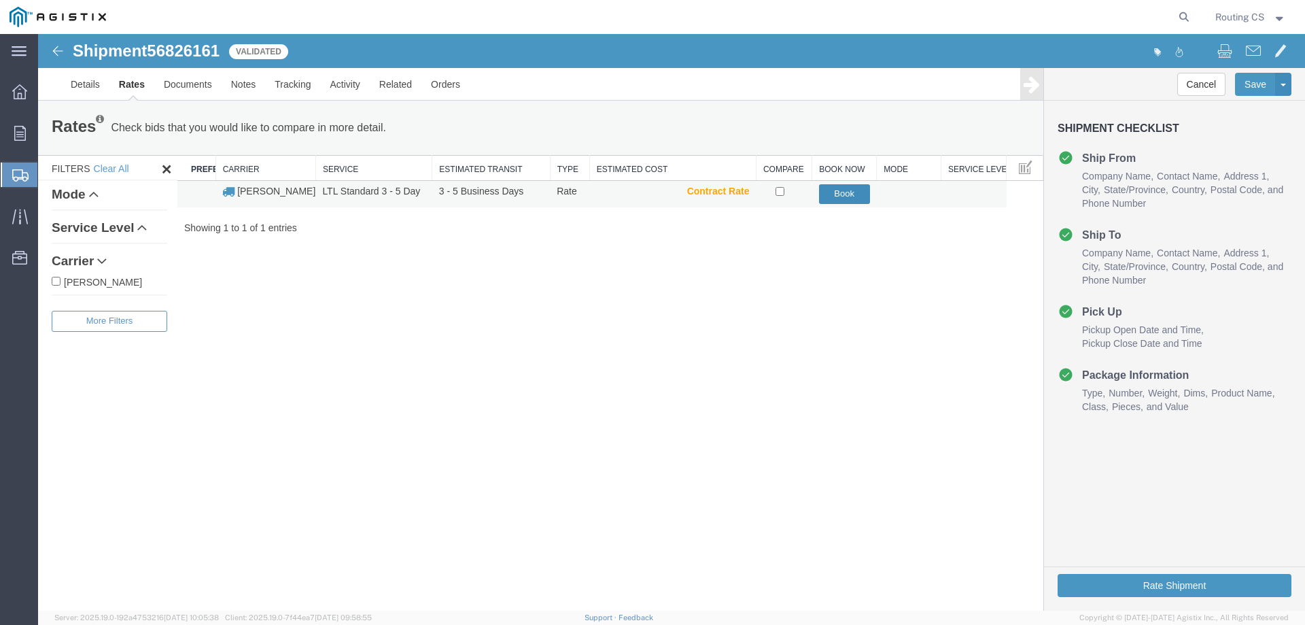
click at [832, 197] on button "Book" at bounding box center [844, 194] width 51 height 20
